Goal: Task Accomplishment & Management: Manage account settings

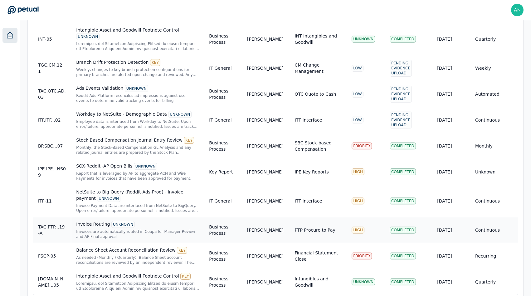
scroll to position [386, 0]
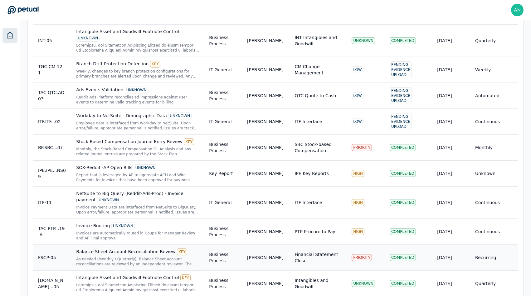
click at [142, 248] on div "Balance Sheet Account Reconciliation Review KEY" at bounding box center [137, 251] width 123 height 7
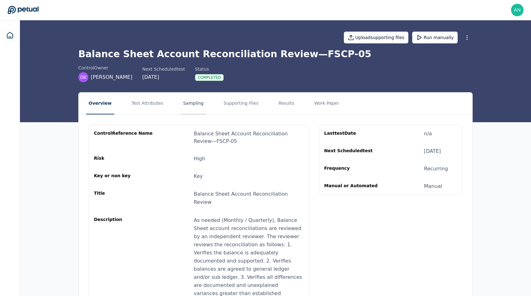
click at [181, 101] on button "Sampling" at bounding box center [194, 103] width 26 height 22
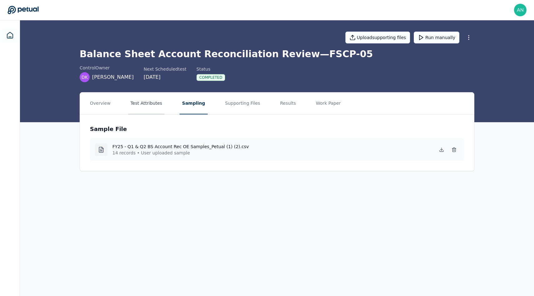
click at [138, 102] on button "Test Attributes" at bounding box center [146, 103] width 37 height 22
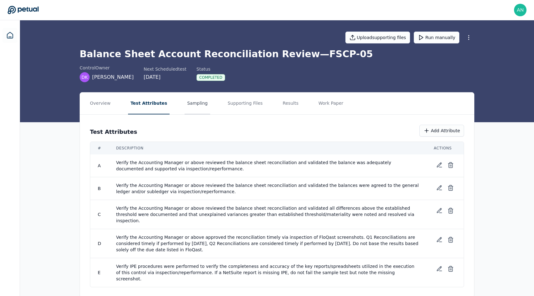
click at [187, 110] on button "Sampling" at bounding box center [197, 103] width 26 height 22
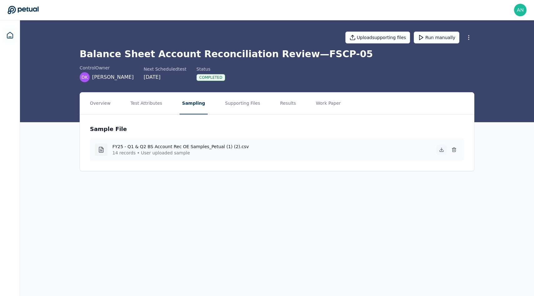
click at [437, 151] on button at bounding box center [441, 150] width 10 height 10
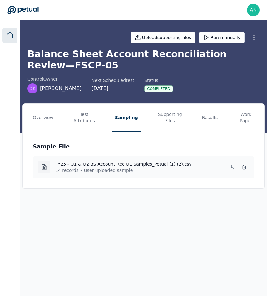
click at [12, 35] on icon at bounding box center [9, 35] width 7 height 7
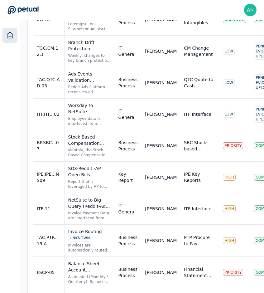
scroll to position [469, 0]
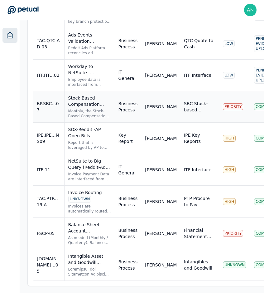
click at [52, 114] on td "BP.SBC...07" at bounding box center [48, 107] width 31 height 32
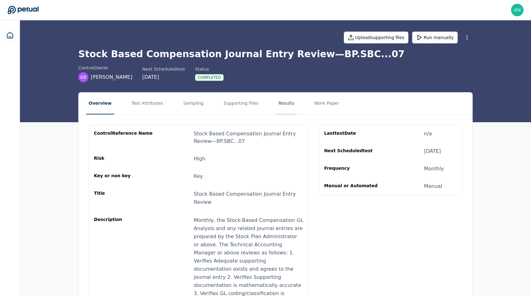
click at [276, 106] on button "Results" at bounding box center [286, 103] width 21 height 22
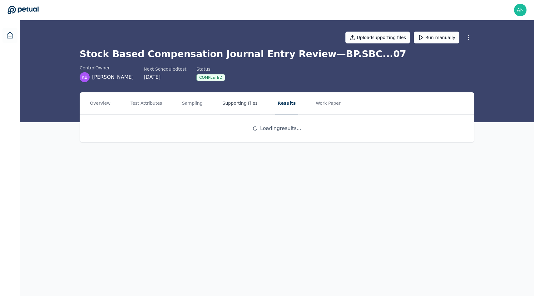
click at [237, 103] on button "Supporting Files" at bounding box center [240, 103] width 40 height 22
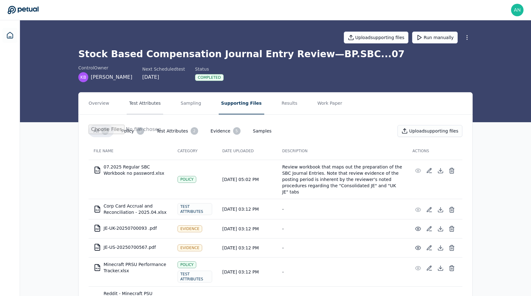
click at [156, 106] on button "Test Attributes" at bounding box center [145, 103] width 37 height 22
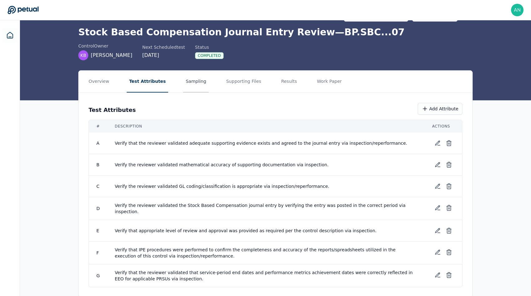
scroll to position [19, 0]
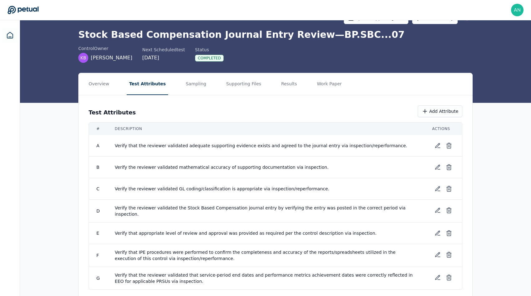
click at [186, 96] on div "Test Attributes Add Attribute # Description Actions A Verify that the reviewer …" at bounding box center [276, 197] width 394 height 204
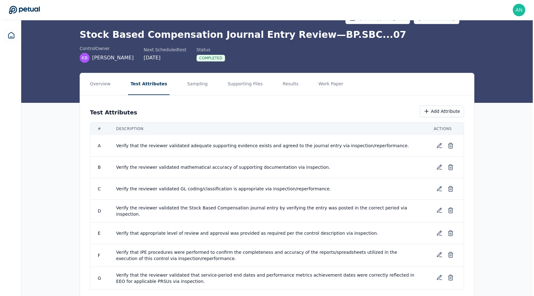
scroll to position [32, 0]
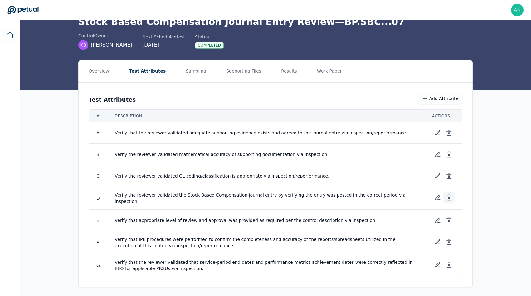
click at [448, 201] on button at bounding box center [449, 197] width 11 height 11
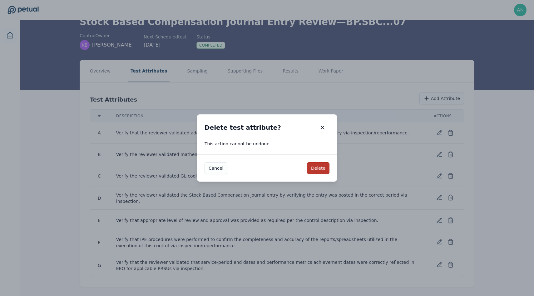
click at [318, 168] on button "Delete" at bounding box center [318, 168] width 22 height 12
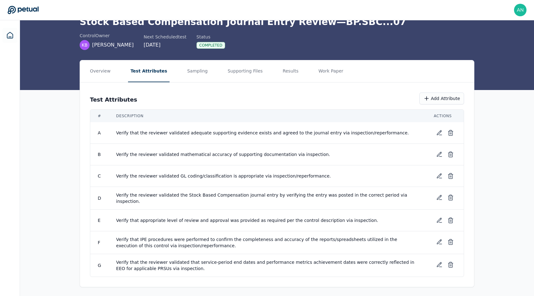
scroll to position [11, 0]
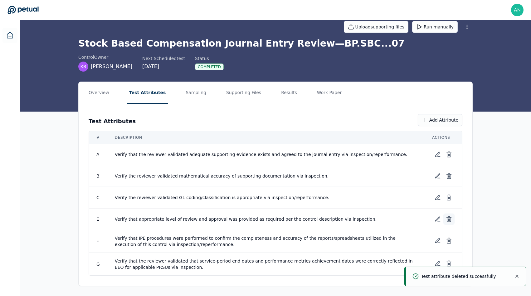
click at [450, 219] on icon at bounding box center [449, 219] width 6 height 6
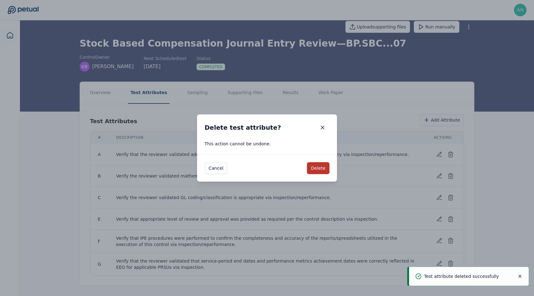
click at [324, 164] on button "Delete" at bounding box center [318, 168] width 22 height 12
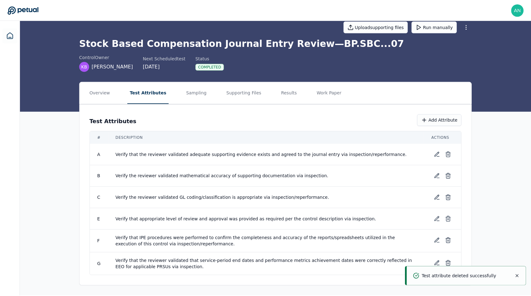
scroll to position [0, 0]
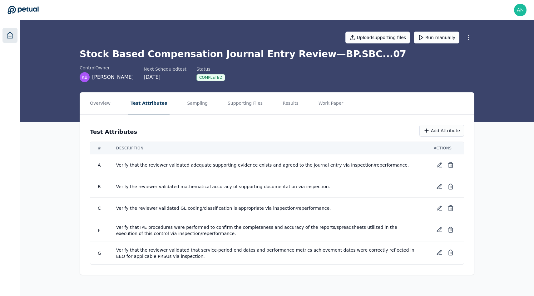
click at [7, 36] on icon at bounding box center [9, 35] width 7 height 7
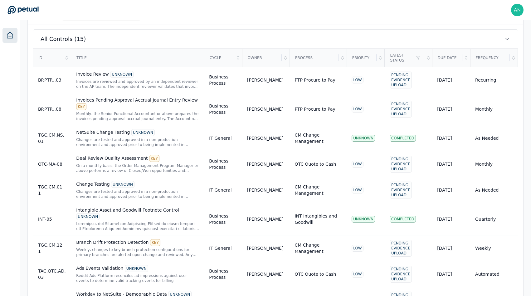
scroll to position [393, 0]
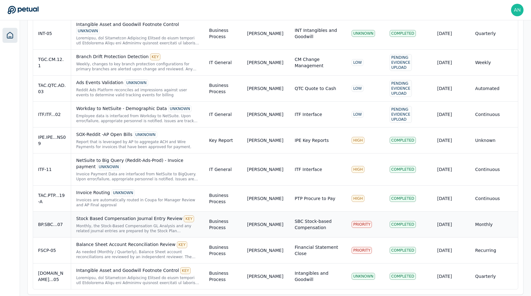
click at [147, 225] on div "Monthly, the Stock-Based Compensation GL Analysis and any related journal entri…" at bounding box center [137, 228] width 123 height 10
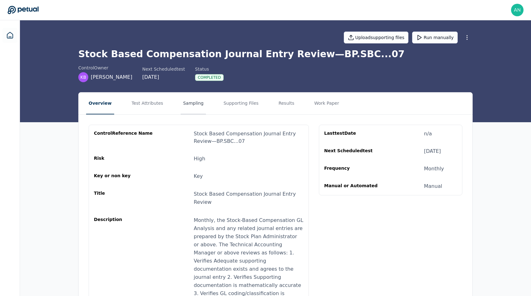
click at [191, 111] on button "Sampling" at bounding box center [194, 103] width 26 height 22
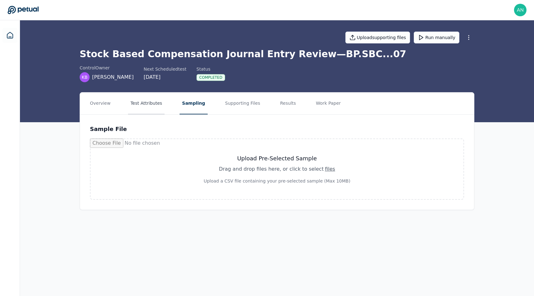
click at [155, 102] on button "Test Attributes" at bounding box center [146, 103] width 37 height 22
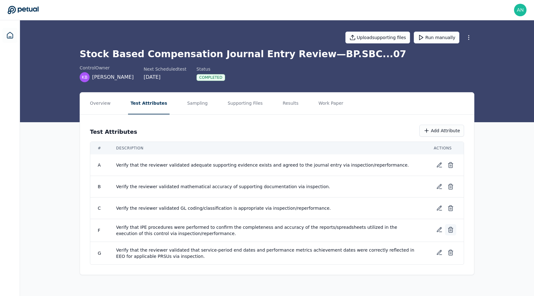
click at [451, 228] on icon at bounding box center [450, 227] width 2 height 1
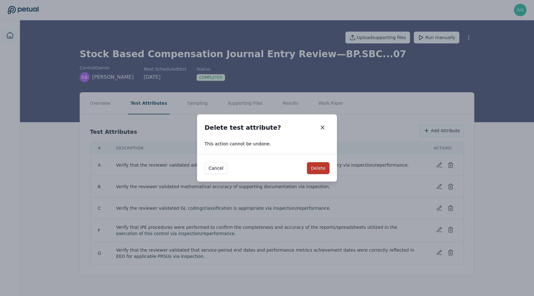
click at [314, 169] on button "Delete" at bounding box center [318, 168] width 22 height 12
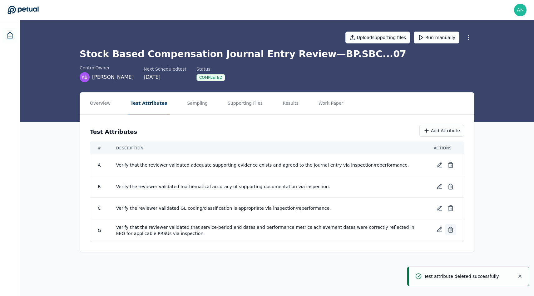
click at [451, 234] on button at bounding box center [450, 229] width 11 height 11
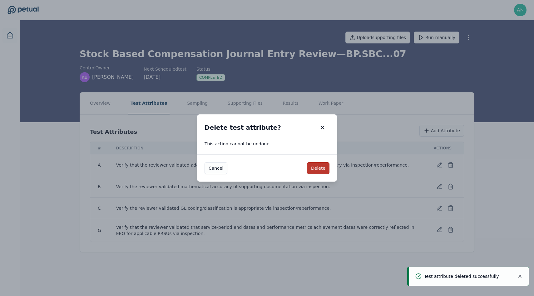
click at [316, 165] on button "Delete" at bounding box center [318, 168] width 22 height 12
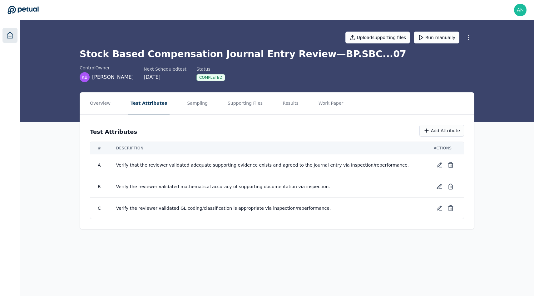
click at [8, 37] on icon at bounding box center [9, 35] width 7 height 7
